Goal: Transaction & Acquisition: Purchase product/service

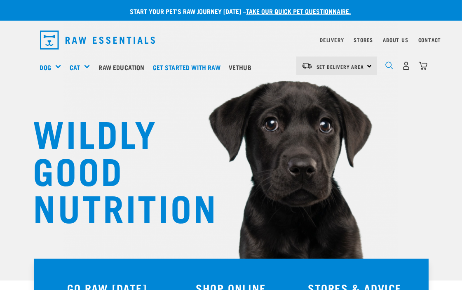
click at [386, 64] on img "dropdown navigation" at bounding box center [389, 65] width 8 height 8
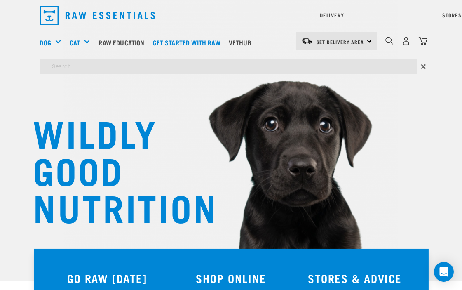
type input "bull pizzle"
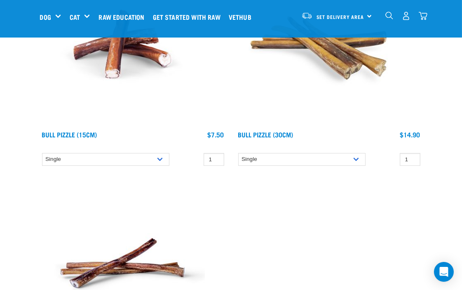
scroll to position [183, 0]
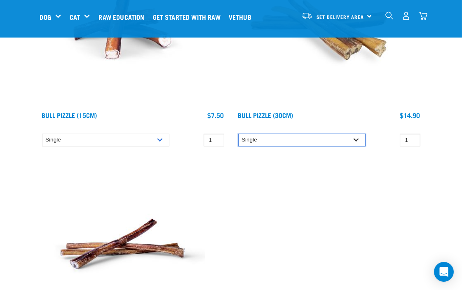
click at [358, 137] on select "Single 10 per pack" at bounding box center [301, 139] width 127 height 13
select select "682002"
click at [238, 133] on select "Single 10 per pack" at bounding box center [301, 139] width 127 height 13
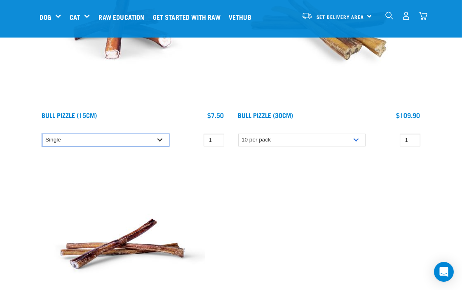
click at [159, 139] on select "Single 10 per pack 25 per pack 50 per pack" at bounding box center [105, 139] width 127 height 13
click at [42, 133] on select "Single 10 per pack 25 per pack 50 per pack" at bounding box center [105, 139] width 127 height 13
click at [133, 138] on select "Single 10 per pack 25 per pack 50 per pack" at bounding box center [105, 139] width 127 height 13
select select "682001"
click at [42, 133] on select "Single 10 per pack 25 per pack 50 per pack" at bounding box center [105, 139] width 127 height 13
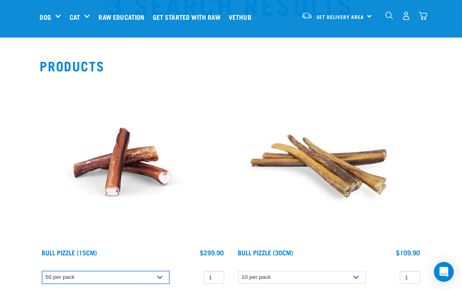
scroll to position [91, 0]
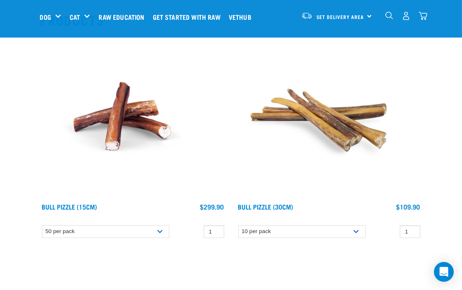
click at [117, 132] on img at bounding box center [122, 116] width 165 height 165
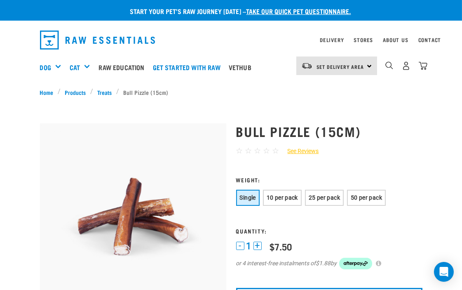
scroll to position [46, 0]
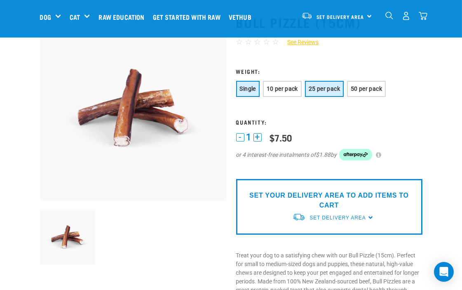
click at [323, 88] on span "25 per pack" at bounding box center [324, 88] width 31 height 7
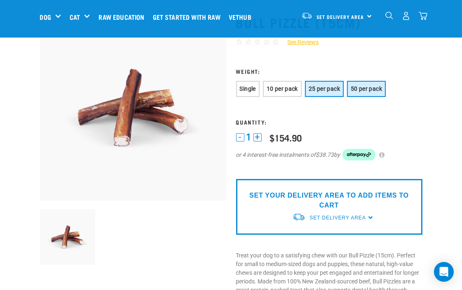
click at [363, 92] on button "50 per pack" at bounding box center [366, 89] width 39 height 16
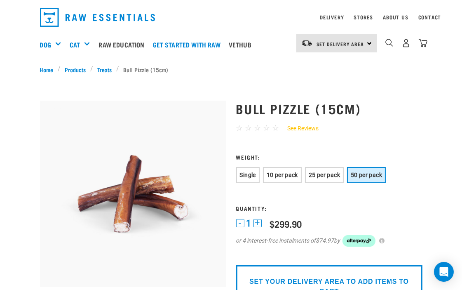
scroll to position [0, 0]
